Goal: Task Accomplishment & Management: Manage account settings

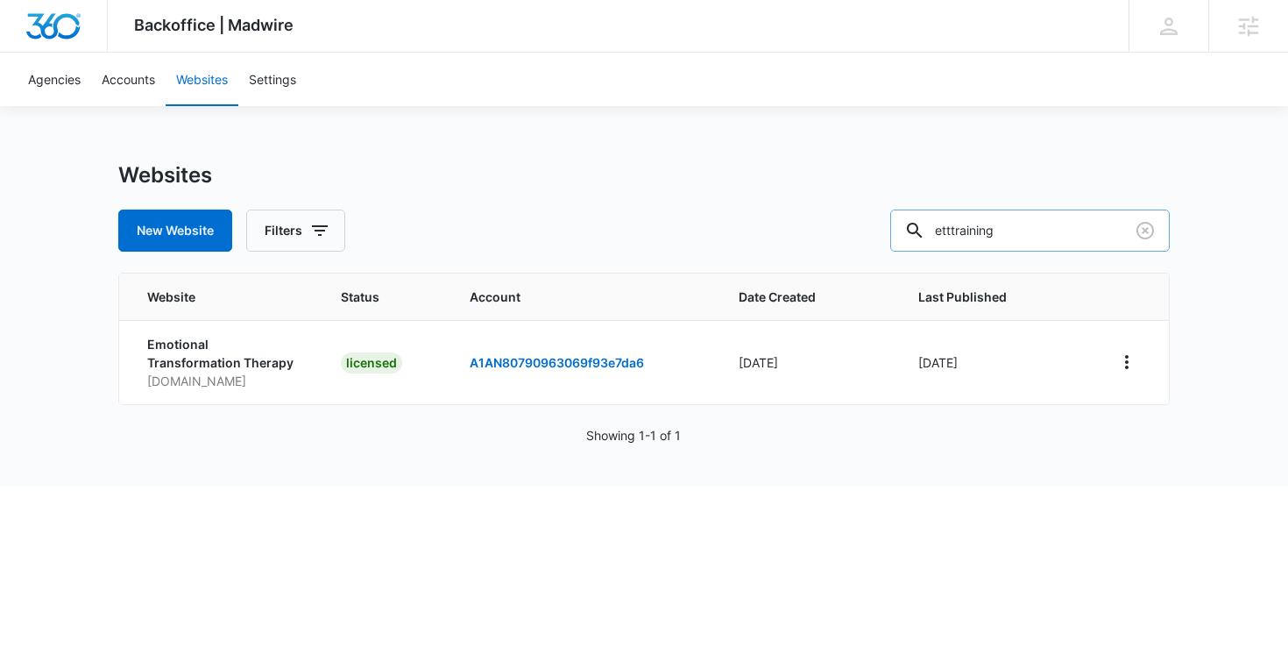
click at [1044, 238] on input "etttraining" at bounding box center [1030, 230] width 280 height 42
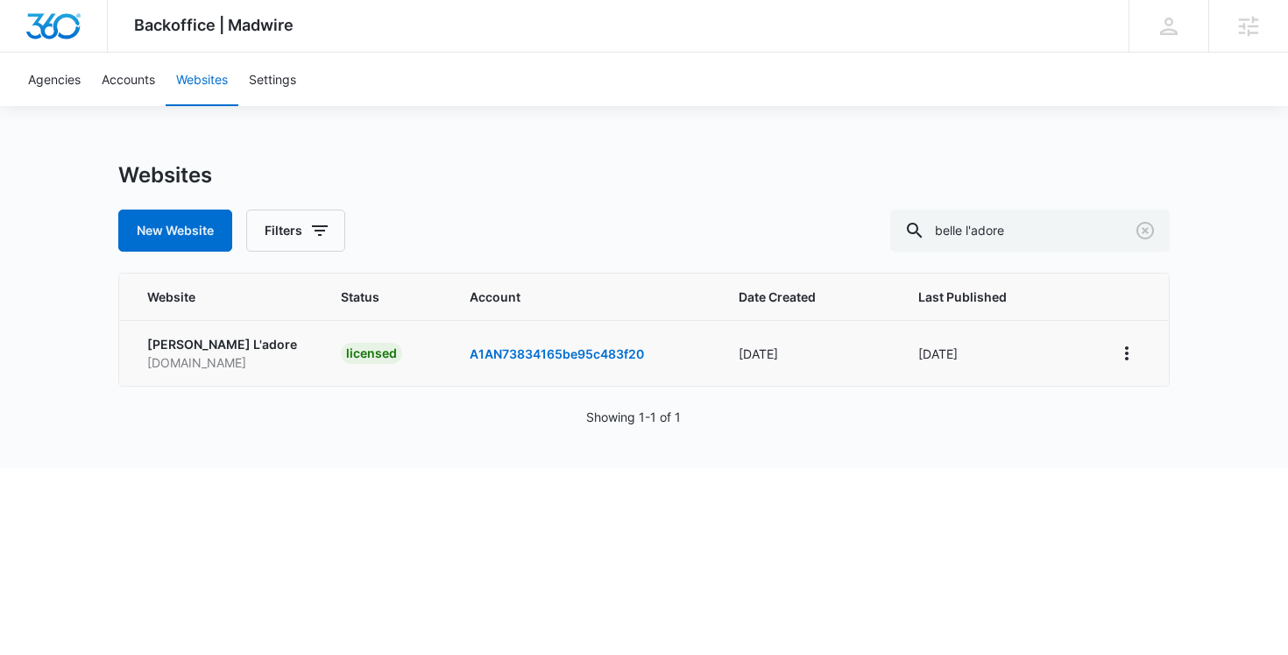
click at [1112, 358] on td at bounding box center [1130, 353] width 77 height 66
click at [1124, 350] on icon "View More" at bounding box center [1127, 353] width 21 height 21
click at [1135, 427] on link "Edit Website" at bounding box center [1170, 428] width 71 height 15
click at [1059, 228] on input "belle l'adore" at bounding box center [1030, 230] width 280 height 42
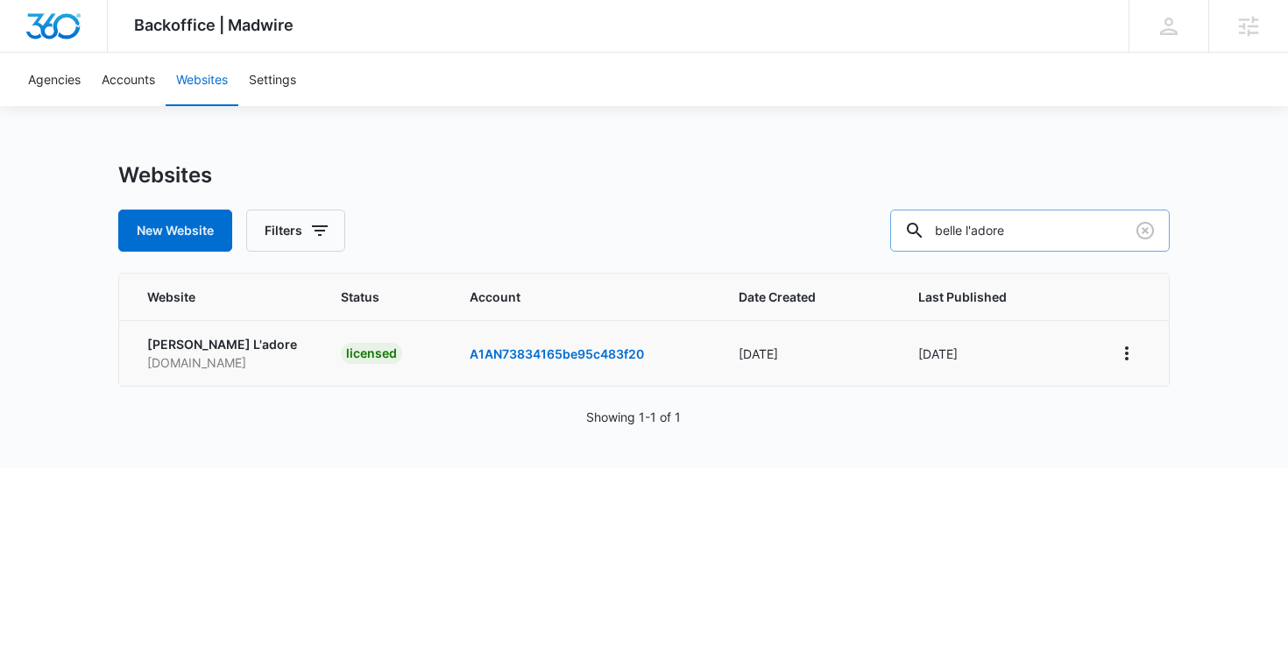
click at [1059, 228] on input "belle l'adore" at bounding box center [1030, 230] width 280 height 42
type input "joseph falco"
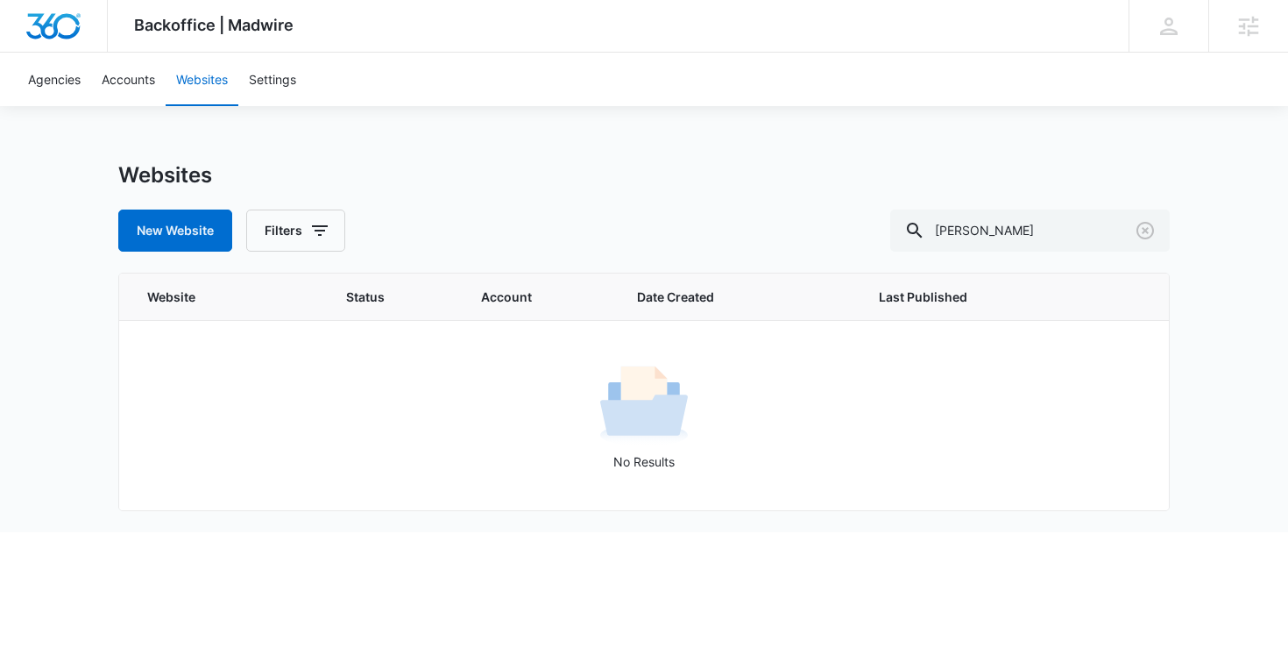
click at [468, 199] on div "Websites New Website Filters joseph falco" at bounding box center [644, 206] width 1052 height 89
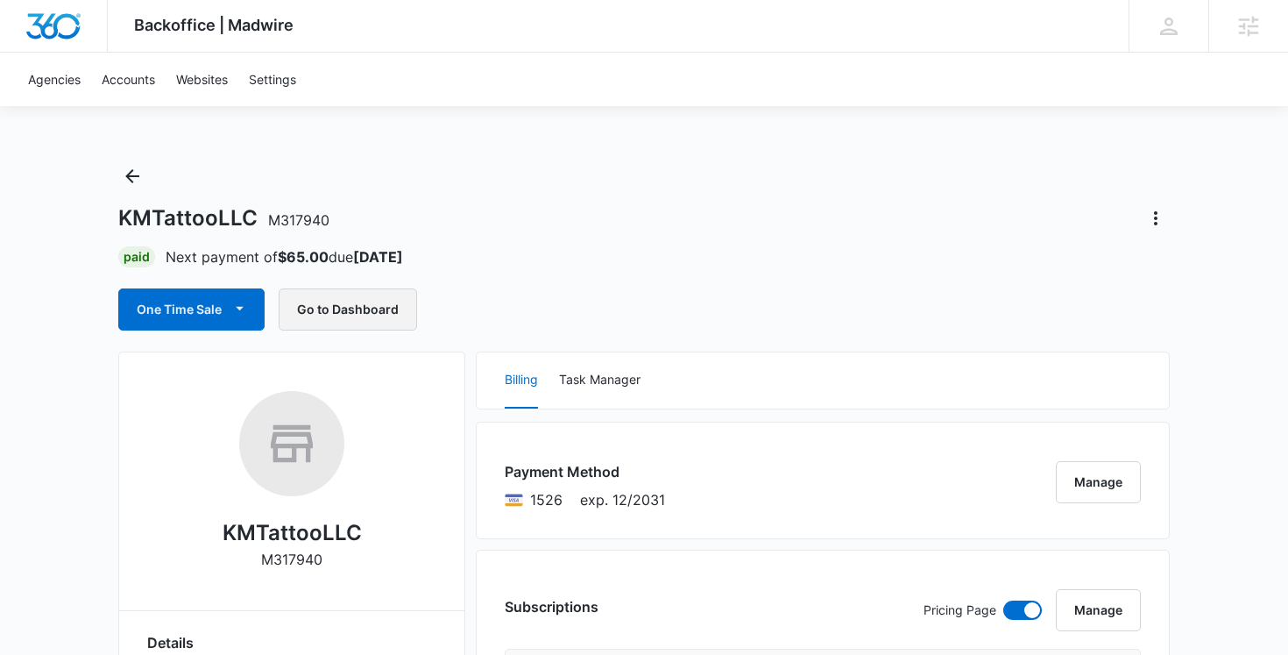
click at [387, 313] on button "Go to Dashboard" at bounding box center [348, 309] width 138 height 42
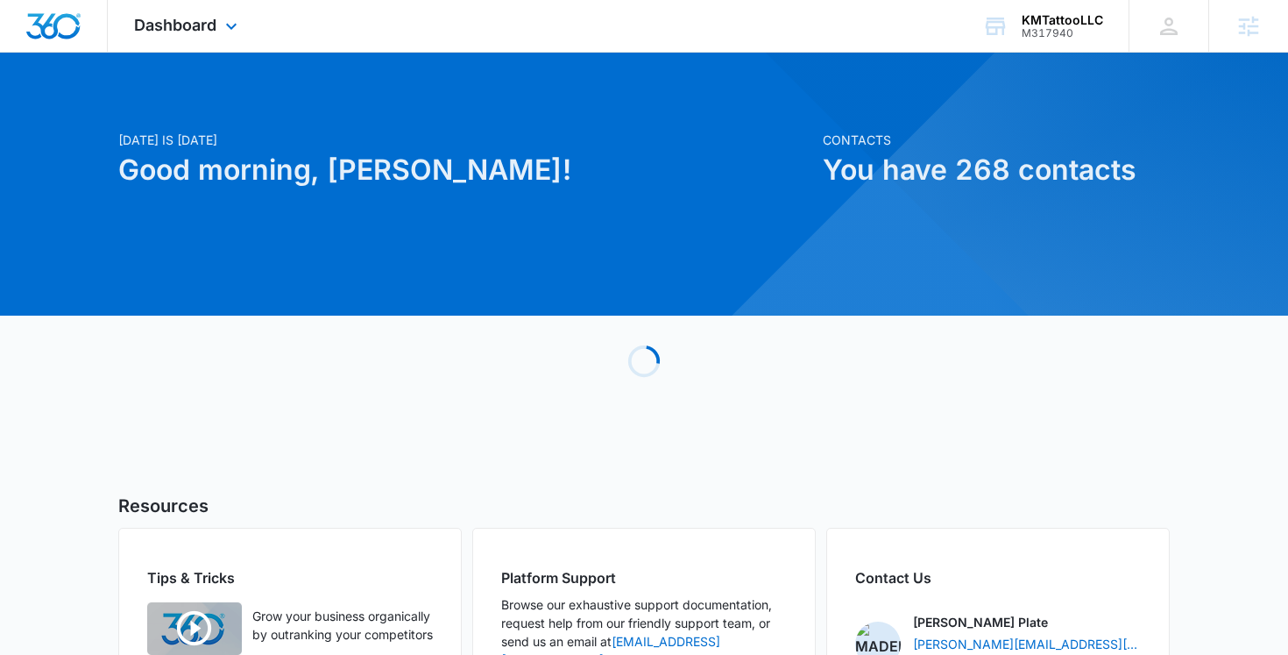
click at [255, 26] on div "Dashboard Apps Reputation Websites Forms CRM Email Social POS Content Ads Intel…" at bounding box center [188, 26] width 160 height 52
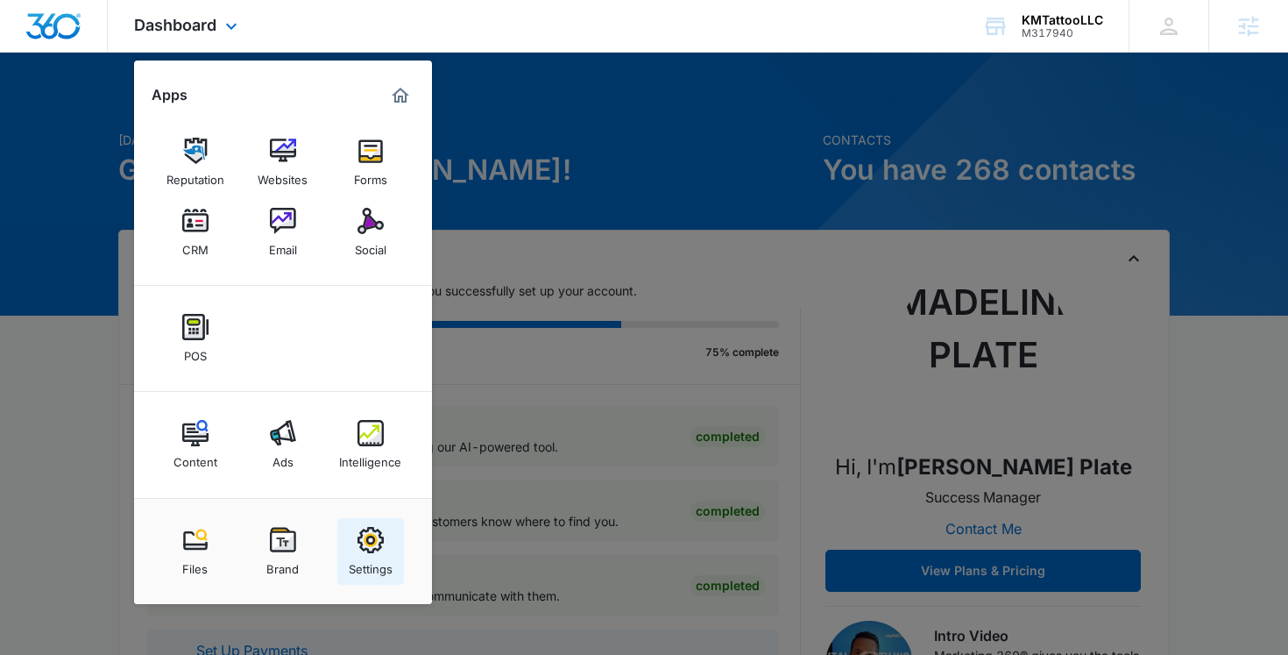
click at [380, 548] on img at bounding box center [371, 540] width 26 height 26
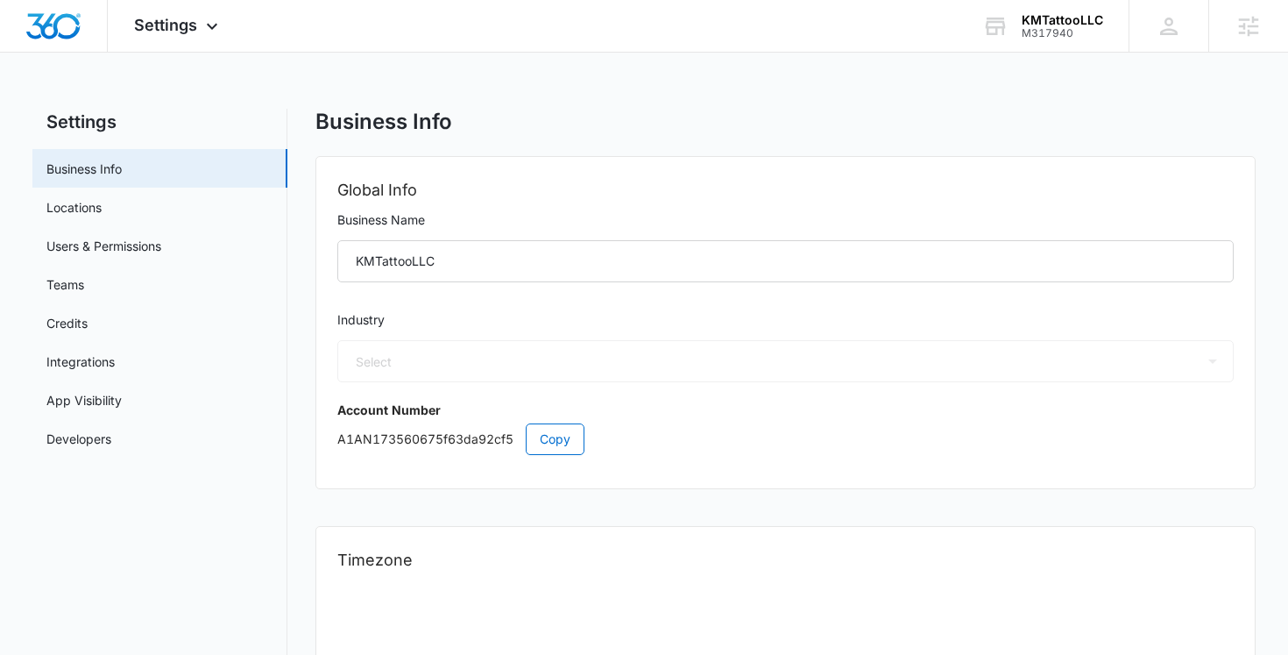
select select "54"
select select "US"
select select "America/[GEOGRAPHIC_DATA]"
click at [161, 245] on link "Users & Permissions" at bounding box center [103, 246] width 115 height 18
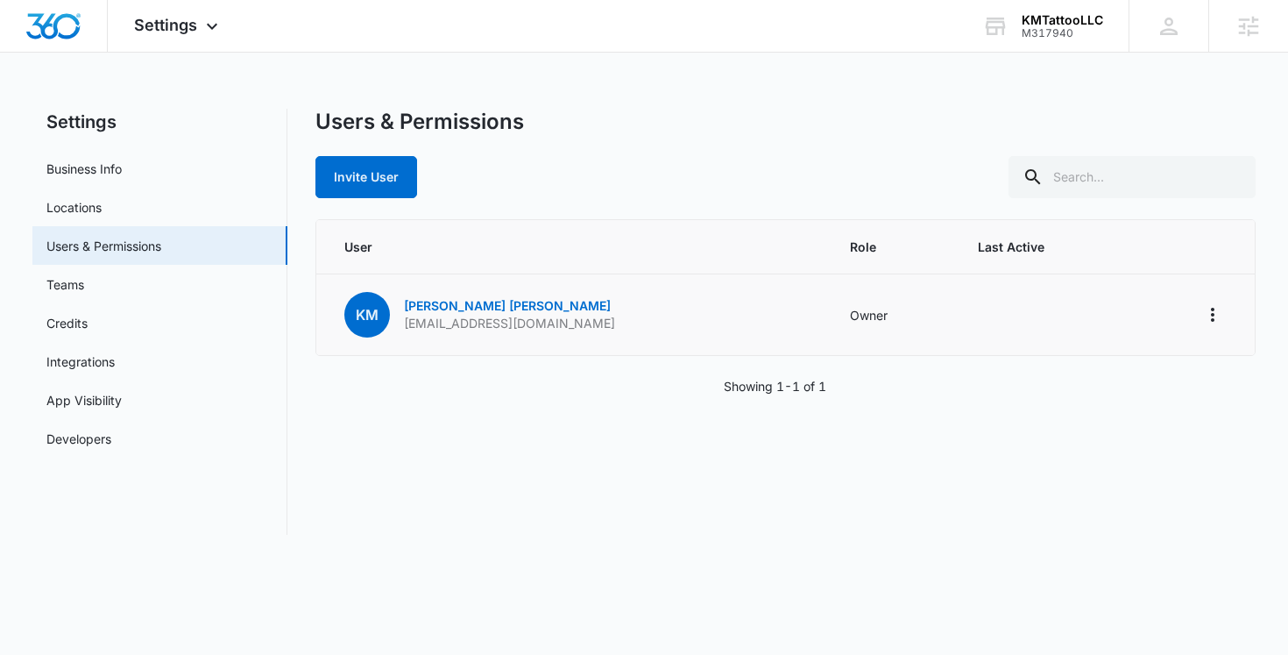
drag, startPoint x: 606, startPoint y: 324, endPoint x: 387, endPoint y: 321, distance: 218.3
click at [387, 321] on td "KM Kirsten Morris kirstenmorristattoo@gmail.com" at bounding box center [572, 315] width 513 height 82
click at [387, 321] on span "KM" at bounding box center [367, 315] width 46 height 46
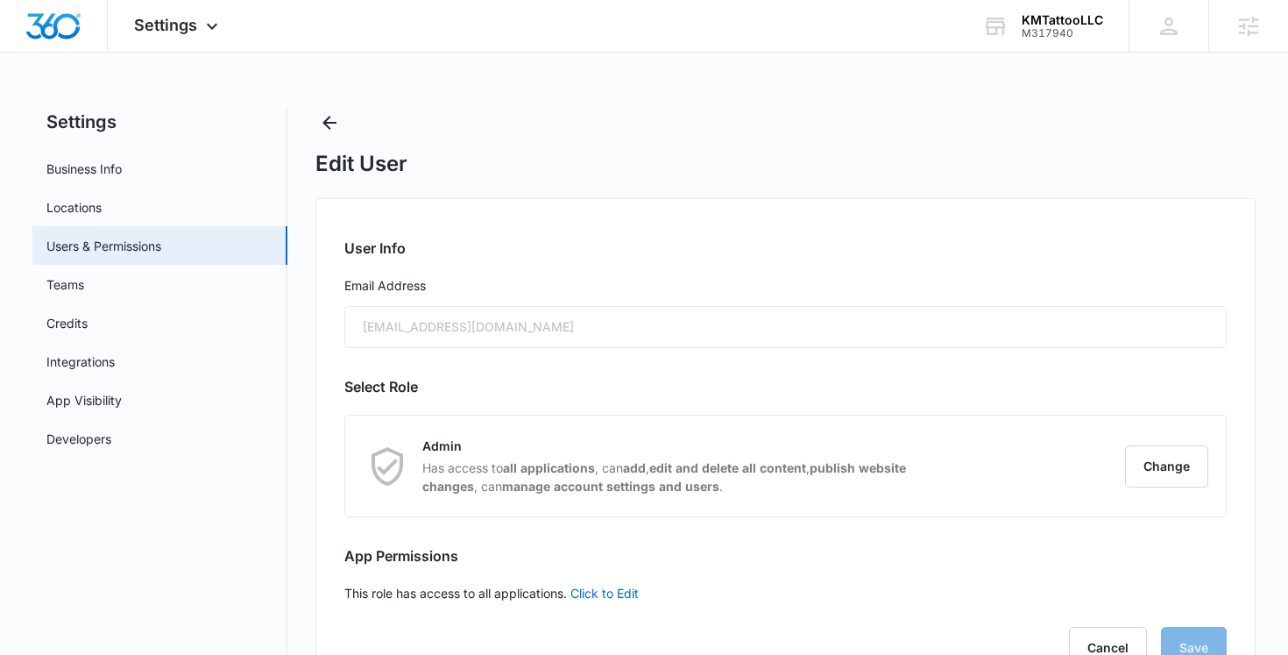
click at [410, 323] on div "[EMAIL_ADDRESS][DOMAIN_NAME]" at bounding box center [785, 327] width 883 height 42
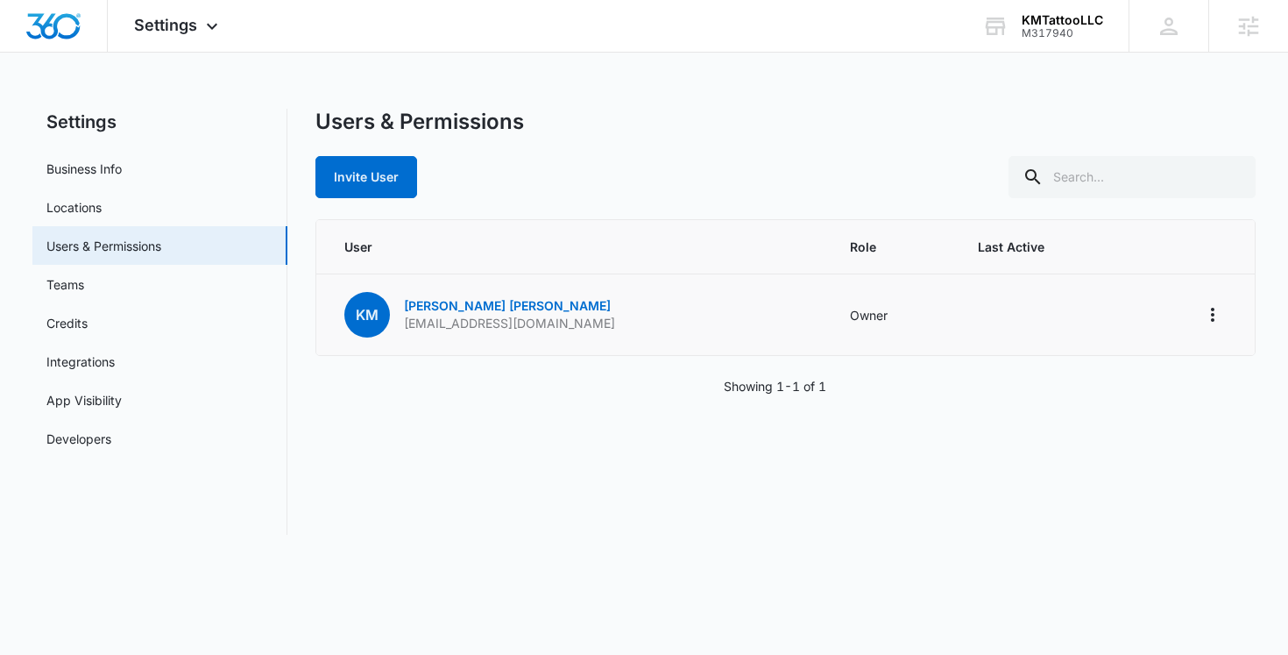
drag, startPoint x: 584, startPoint y: 331, endPoint x: 402, endPoint y: 327, distance: 181.5
click at [402, 327] on div "KM Kirsten Morris kirstenmorristattoo@gmail.com" at bounding box center [479, 315] width 271 height 46
copy p "[EMAIL_ADDRESS][DOMAIN_NAME]"
